Goal: Information Seeking & Learning: Learn about a topic

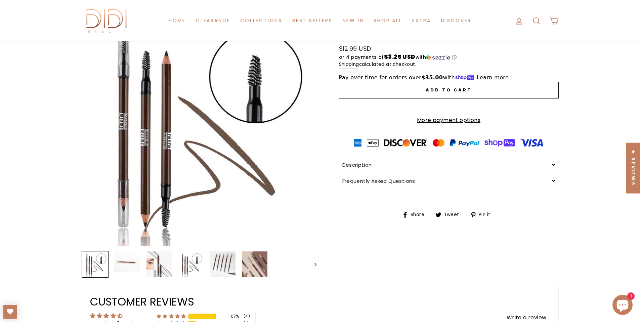
scroll to position [83, 0]
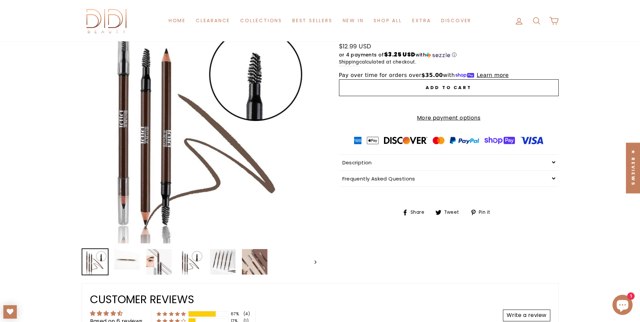
click at [385, 167] on div "Description" at bounding box center [449, 163] width 220 height 16
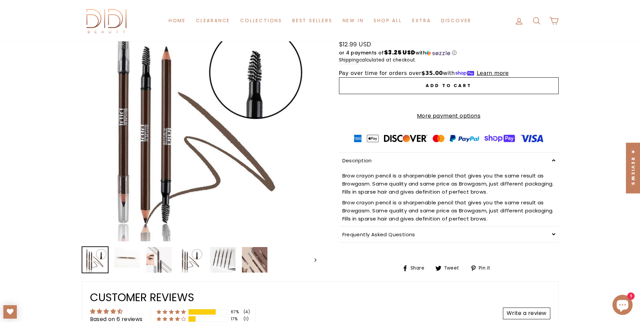
scroll to position [86, 0]
click at [417, 241] on div "Frequently Asked Questions" at bounding box center [449, 234] width 220 height 16
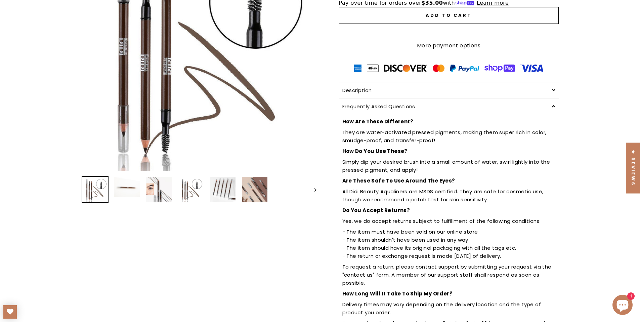
scroll to position [164, 0]
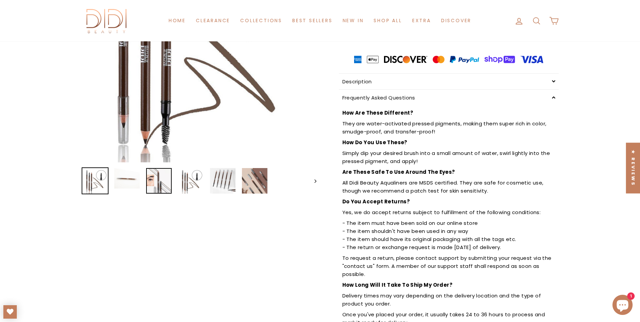
click at [153, 180] on img at bounding box center [159, 181] width 26 height 26
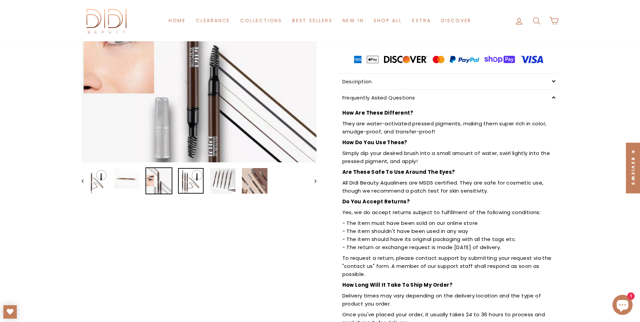
click at [182, 180] on img at bounding box center [191, 181] width 26 height 26
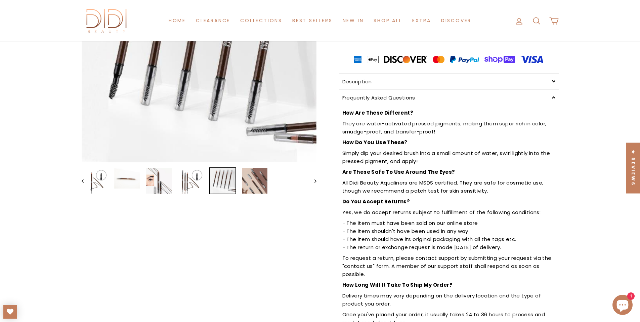
click at [227, 182] on img at bounding box center [223, 181] width 26 height 26
click at [252, 185] on img at bounding box center [255, 181] width 26 height 26
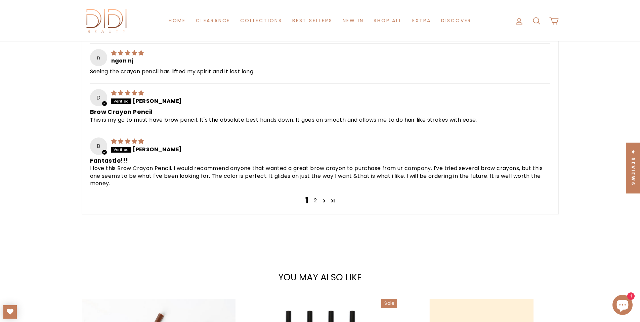
scroll to position [700, 0]
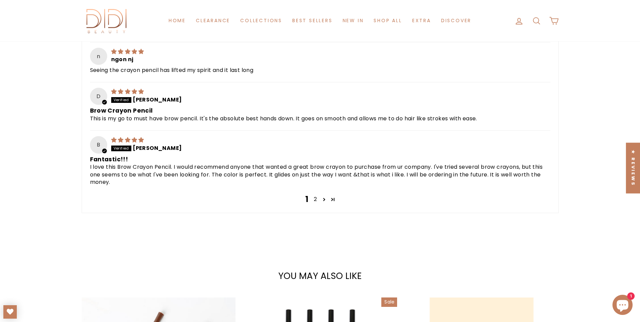
click at [314, 203] on link "2" at bounding box center [315, 199] width 8 height 8
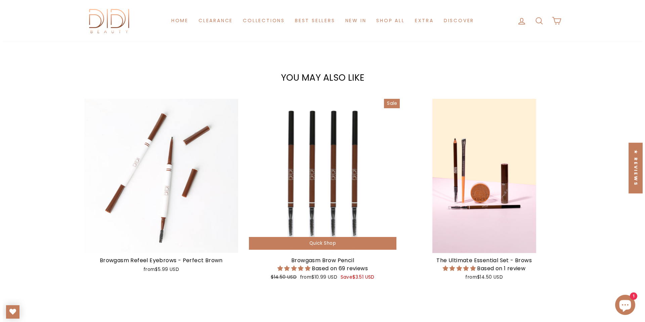
scroll to position [705, 0]
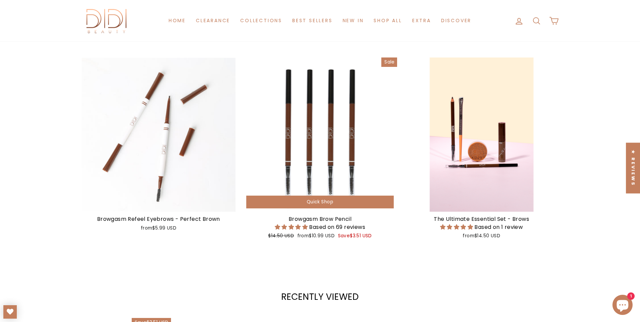
click at [292, 204] on div "Quick Shop" at bounding box center [320, 202] width 148 height 13
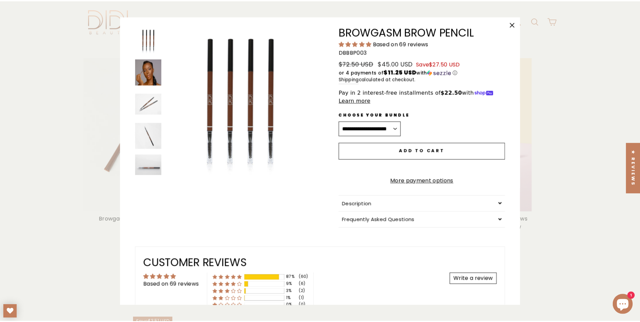
scroll to position [0, 0]
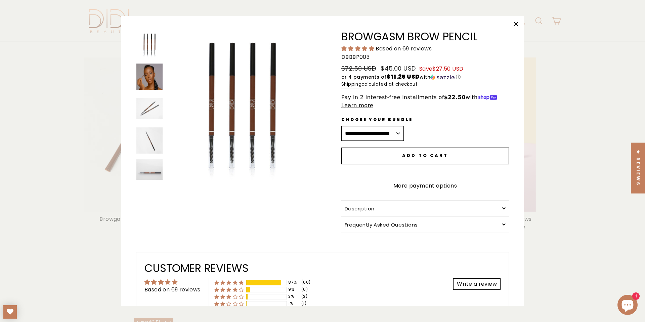
click at [514, 23] on icon "button" at bounding box center [515, 23] width 9 height 9
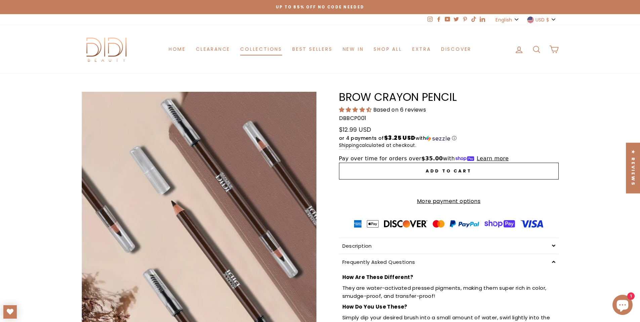
click at [266, 49] on link "Collections" at bounding box center [261, 49] width 52 height 12
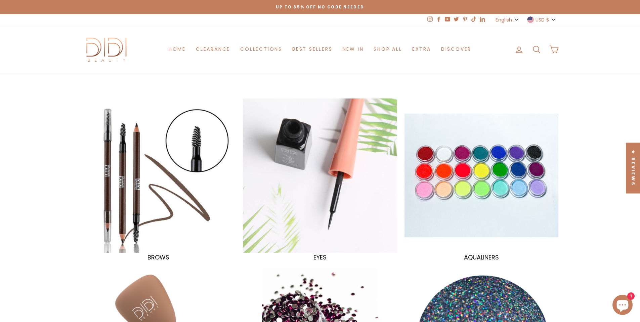
click at [143, 164] on div at bounding box center [158, 175] width 159 height 159
click at [123, 168] on div at bounding box center [158, 175] width 159 height 159
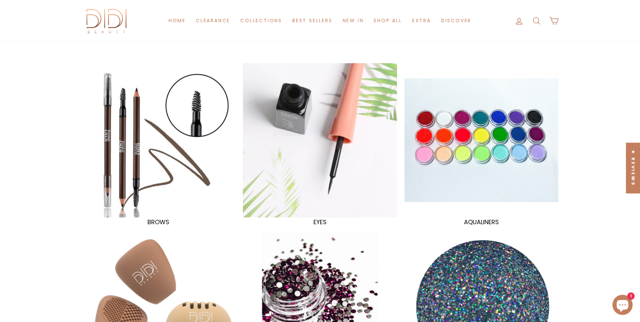
scroll to position [31, 0]
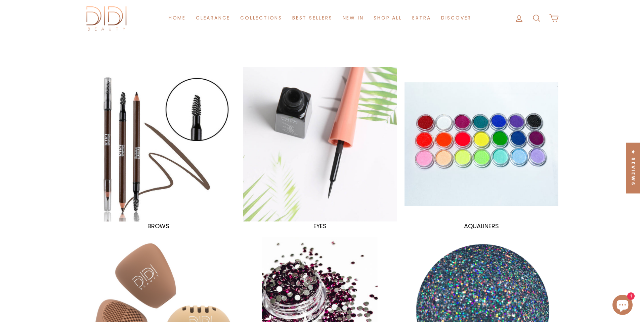
click at [149, 157] on div at bounding box center [158, 144] width 159 height 159
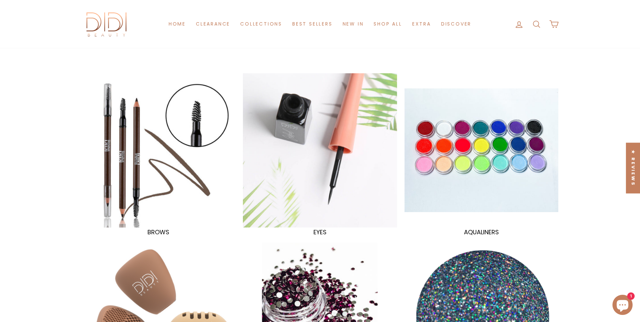
scroll to position [0, 0]
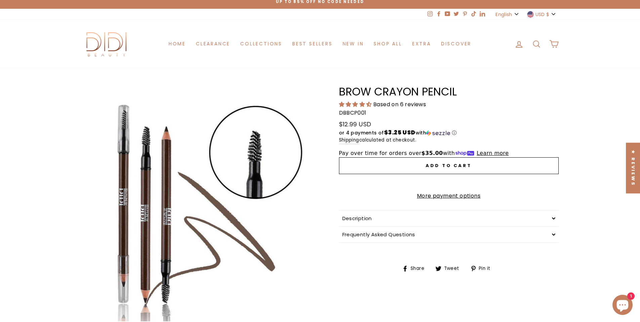
scroll to position [6, 0]
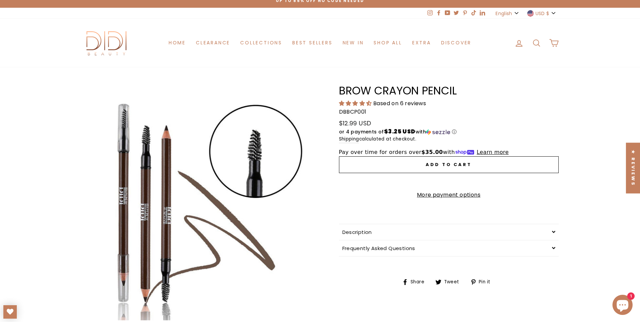
click at [366, 230] on div "Description" at bounding box center [449, 232] width 220 height 16
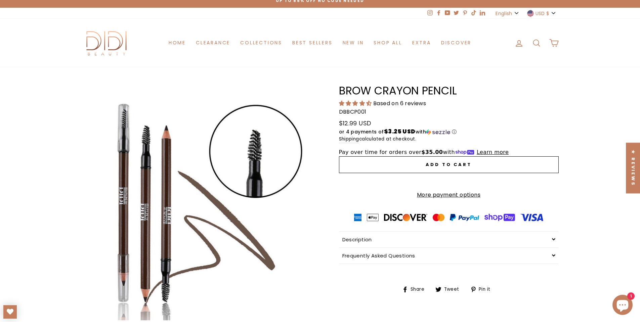
click at [367, 241] on div "Description" at bounding box center [449, 240] width 220 height 16
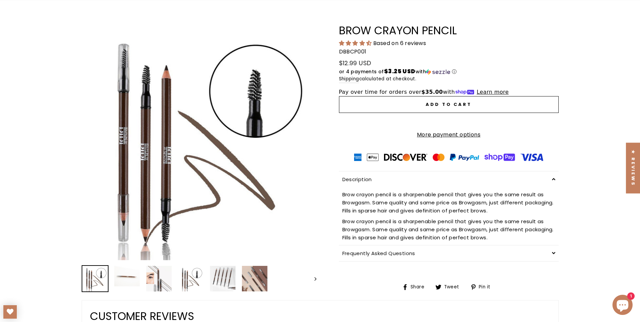
scroll to position [111, 0]
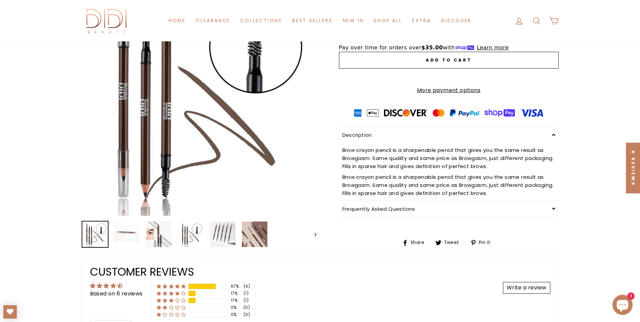
click at [425, 215] on div "Frequently Asked Questions" at bounding box center [449, 209] width 220 height 16
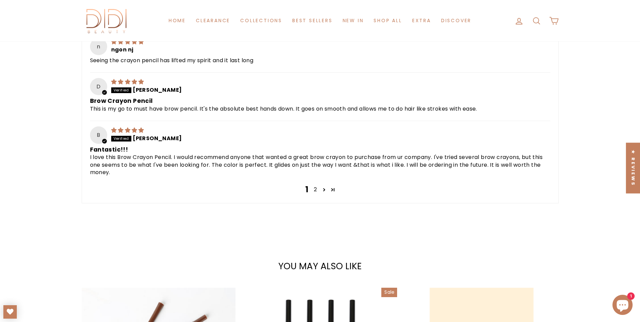
scroll to position [711, 0]
click at [315, 193] on link "2" at bounding box center [315, 189] width 8 height 8
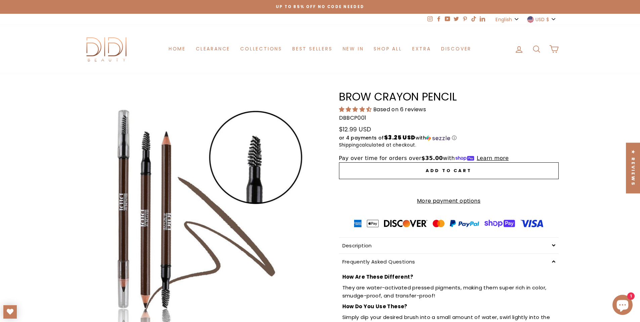
scroll to position [0, 0]
click at [626, 304] on icon "Chat window" at bounding box center [623, 306] width 12 height 12
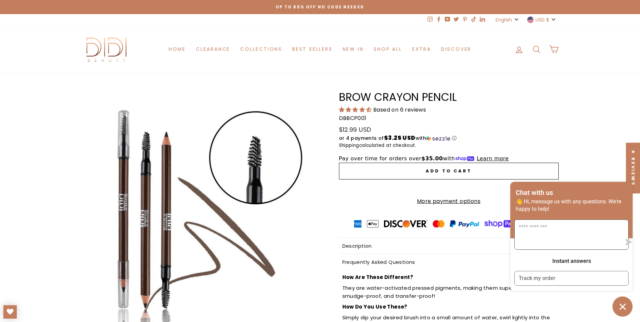
click at [542, 239] on textarea "Message us" at bounding box center [568, 235] width 107 height 30
type textarea "**********"
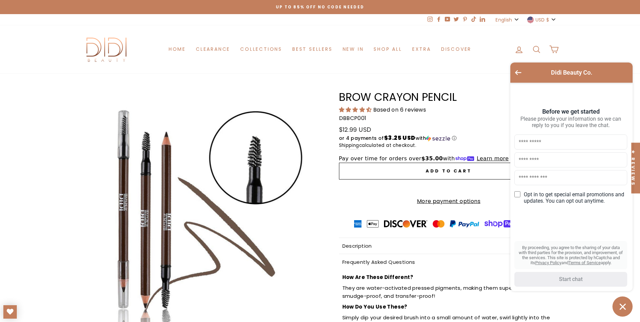
click at [625, 305] on icon "Chat window" at bounding box center [623, 306] width 10 height 10
